Goal: Information Seeking & Learning: Learn about a topic

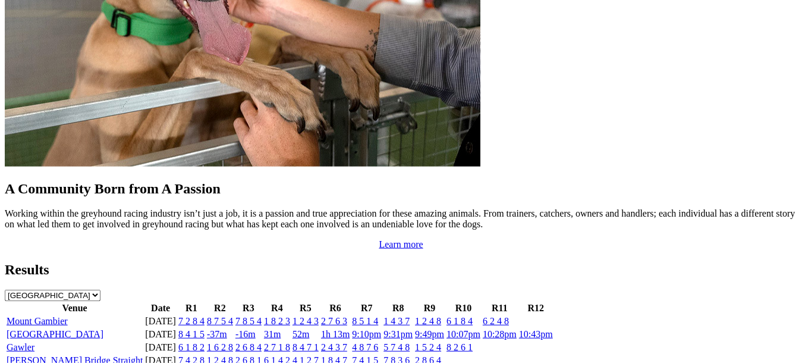
scroll to position [1213, 0]
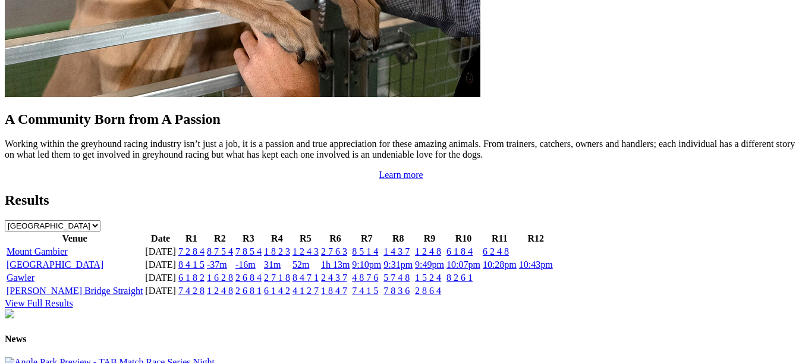
click at [227, 259] on link "-37m" at bounding box center [217, 264] width 20 height 10
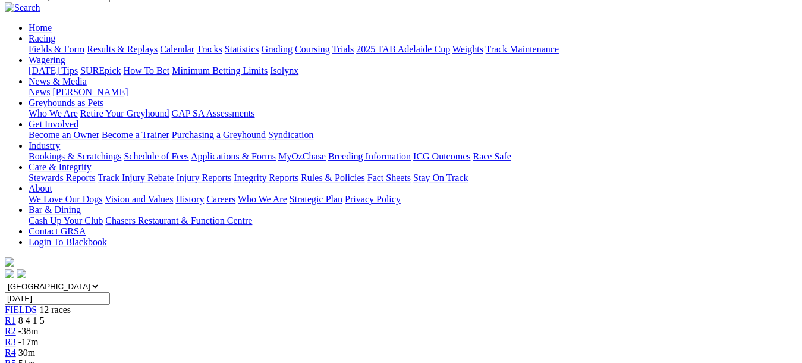
scroll to position [81, 0]
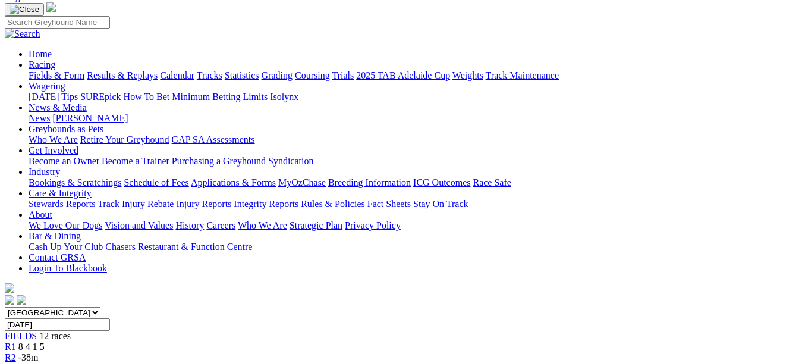
click at [228, 362] on div "R3 -17m" at bounding box center [401, 368] width 793 height 11
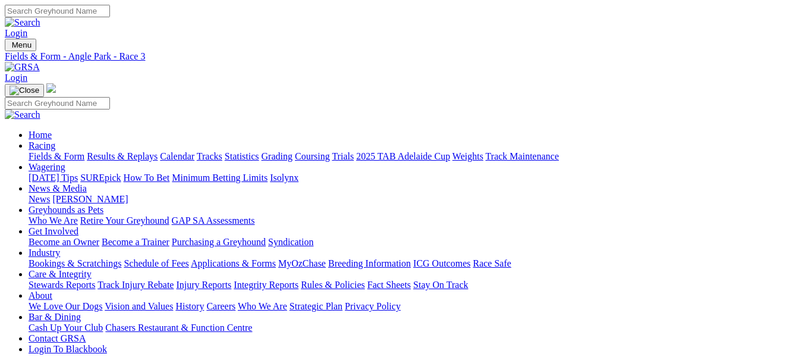
click at [87, 183] on link "News & Media" at bounding box center [58, 188] width 58 height 10
